Goal: Find specific page/section: Find specific page/section

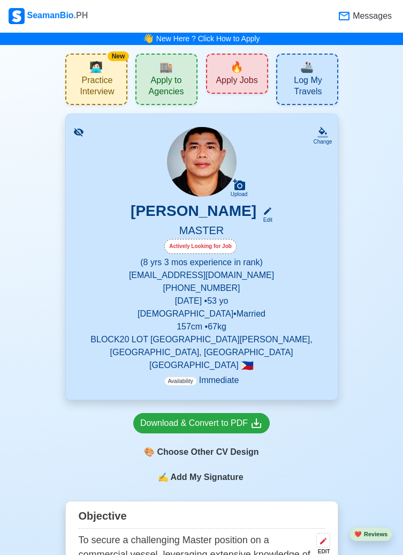
click at [236, 72] on span "🔥" at bounding box center [236, 67] width 13 height 16
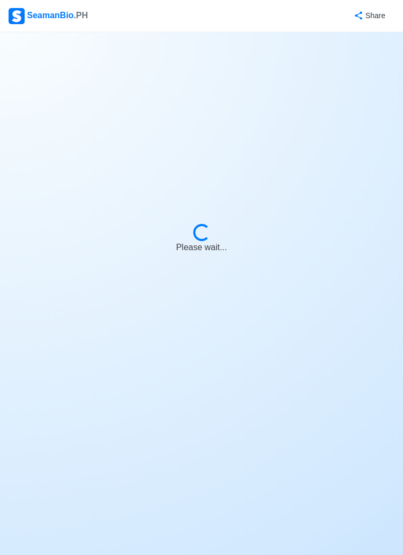
select select "Master"
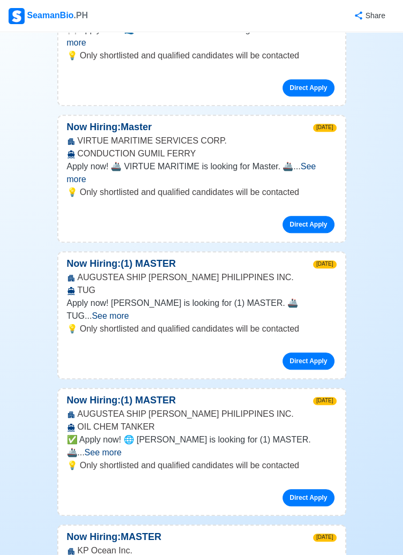
scroll to position [1140, 0]
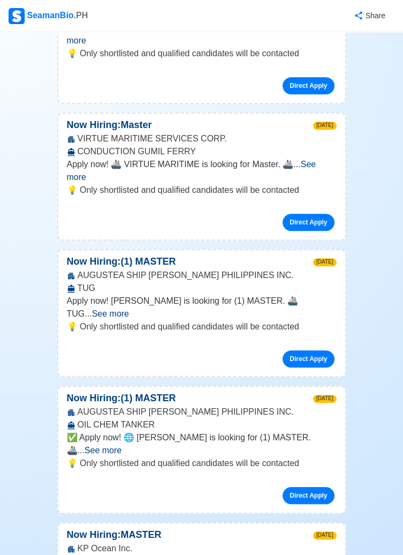
click at [122, 446] on span "See more" at bounding box center [103, 450] width 37 height 9
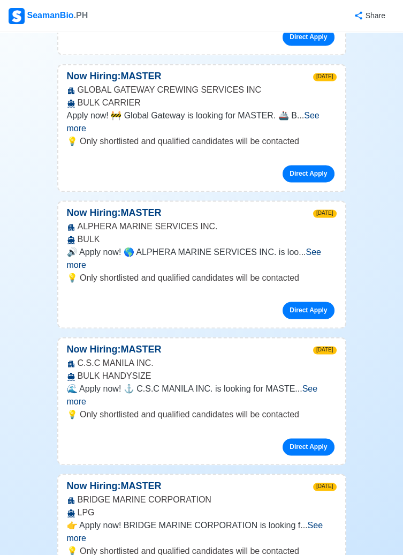
scroll to position [2581, 0]
